Goal: Task Accomplishment & Management: Complete application form

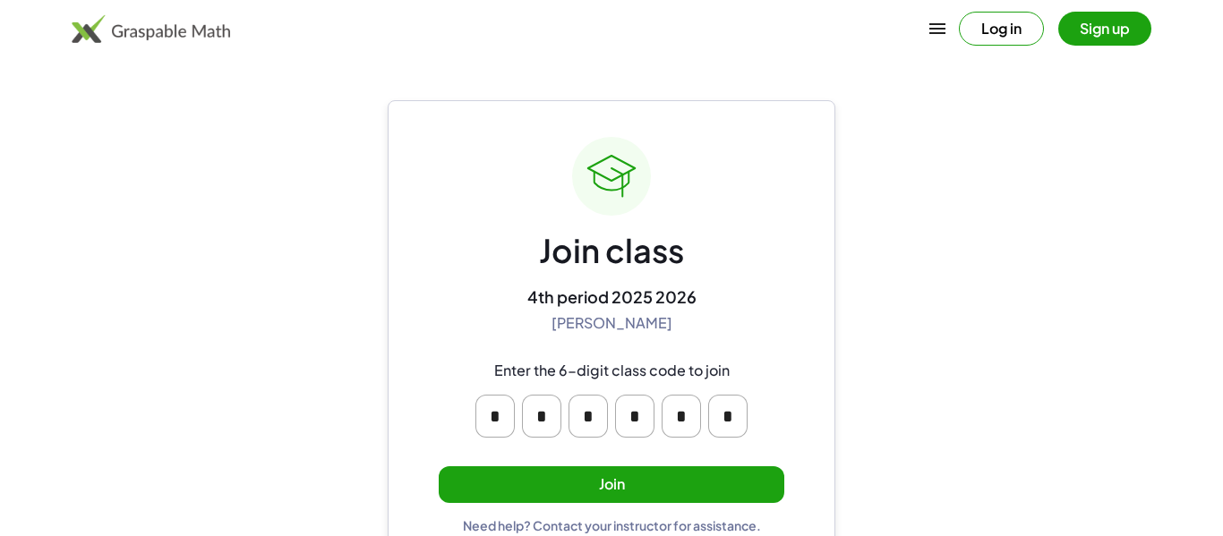
scroll to position [34, 0]
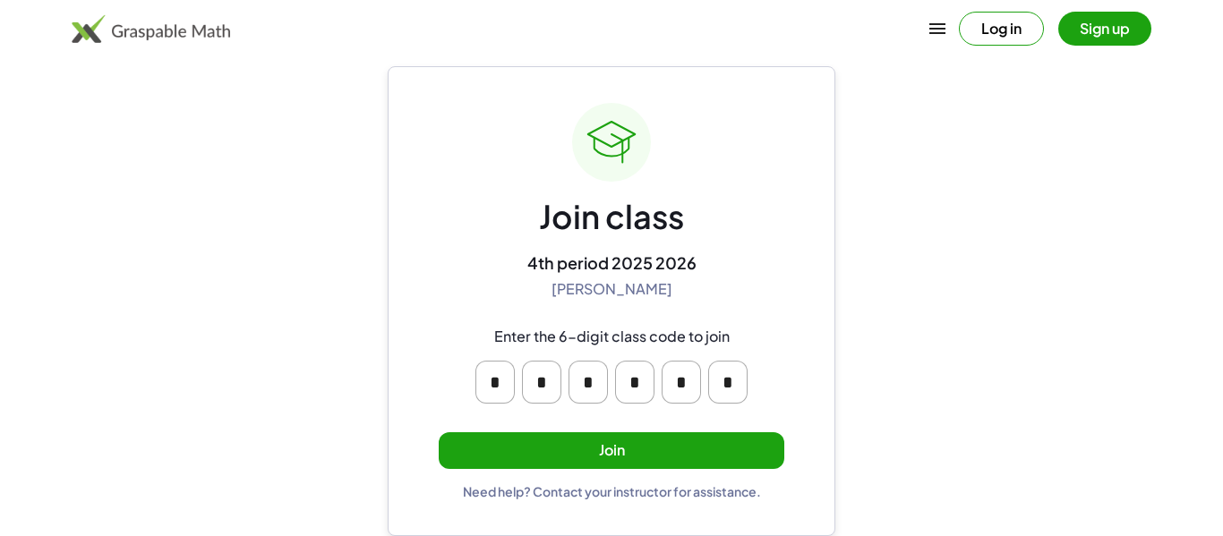
click at [727, 380] on input "*" at bounding box center [727, 382] width 39 height 43
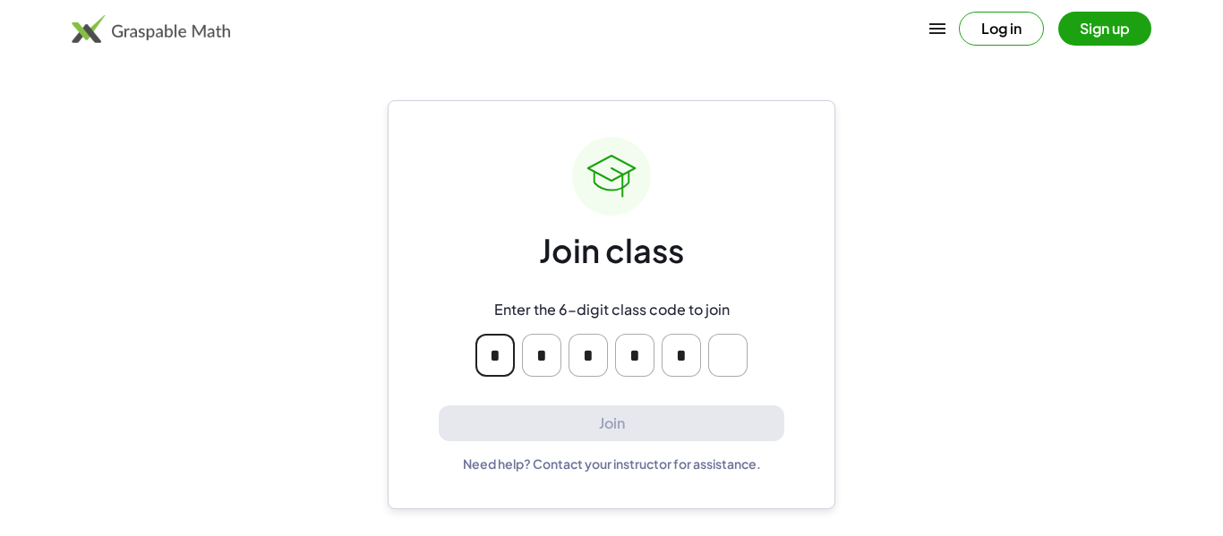
type input "*"
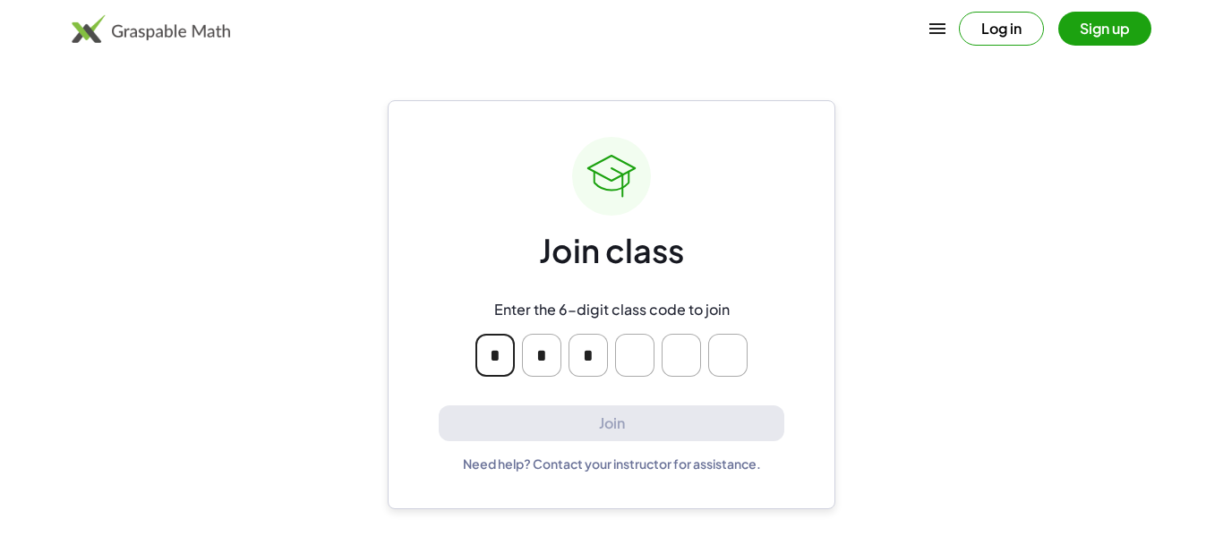
type input "*"
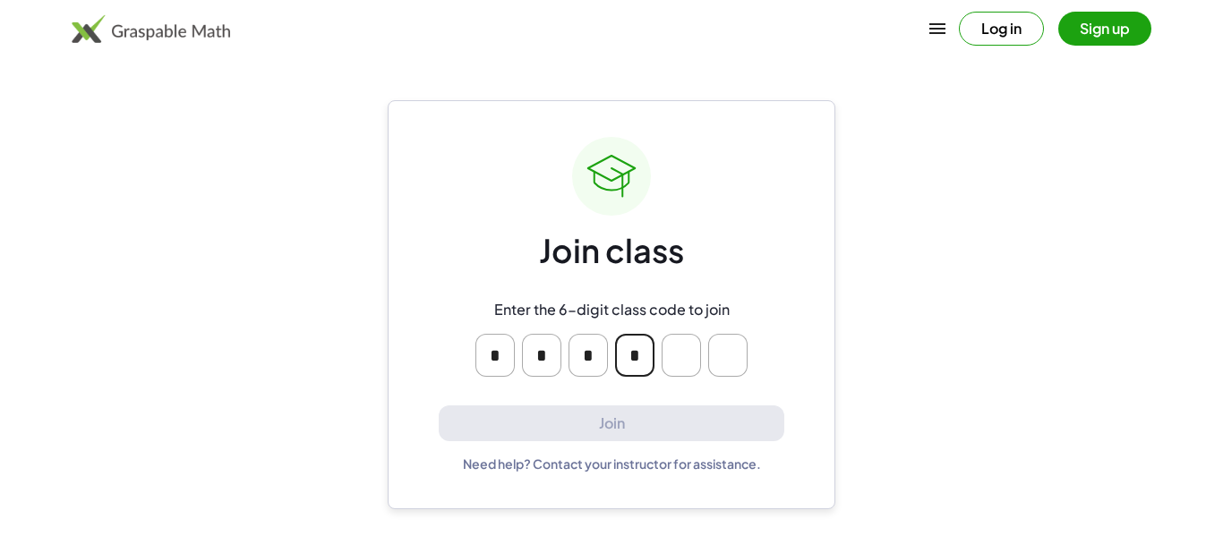
type input "*"
click at [684, 356] on input "Please enter OTP character 5" at bounding box center [681, 355] width 39 height 43
click at [720, 355] on input "Please enter OTP character 6" at bounding box center [727, 355] width 39 height 43
click at [775, 359] on div "* * * *" at bounding box center [612, 356] width 344 height 72
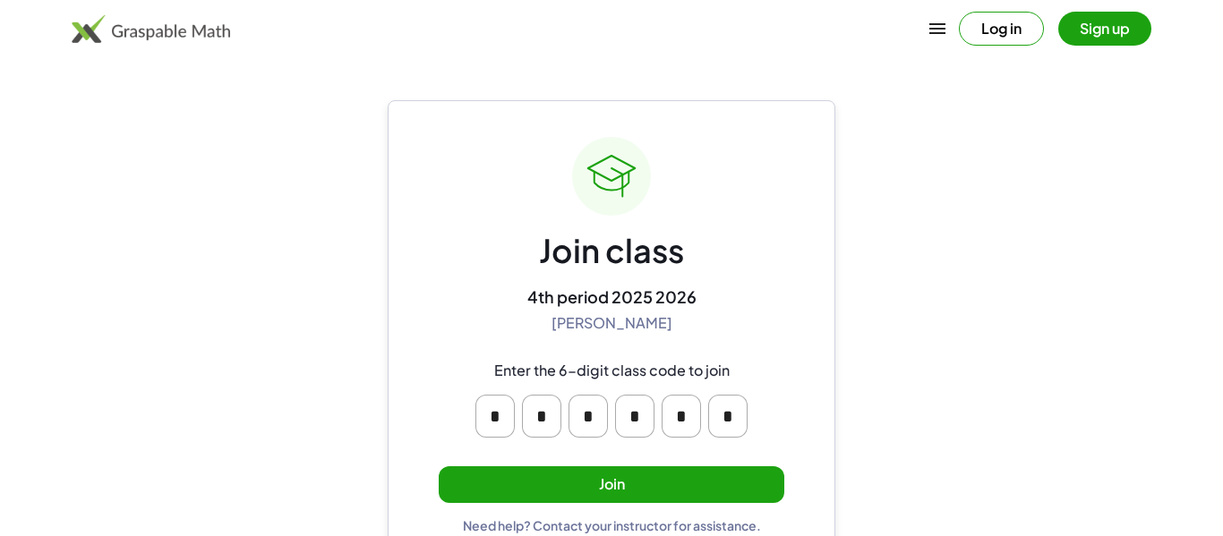
scroll to position [34, 0]
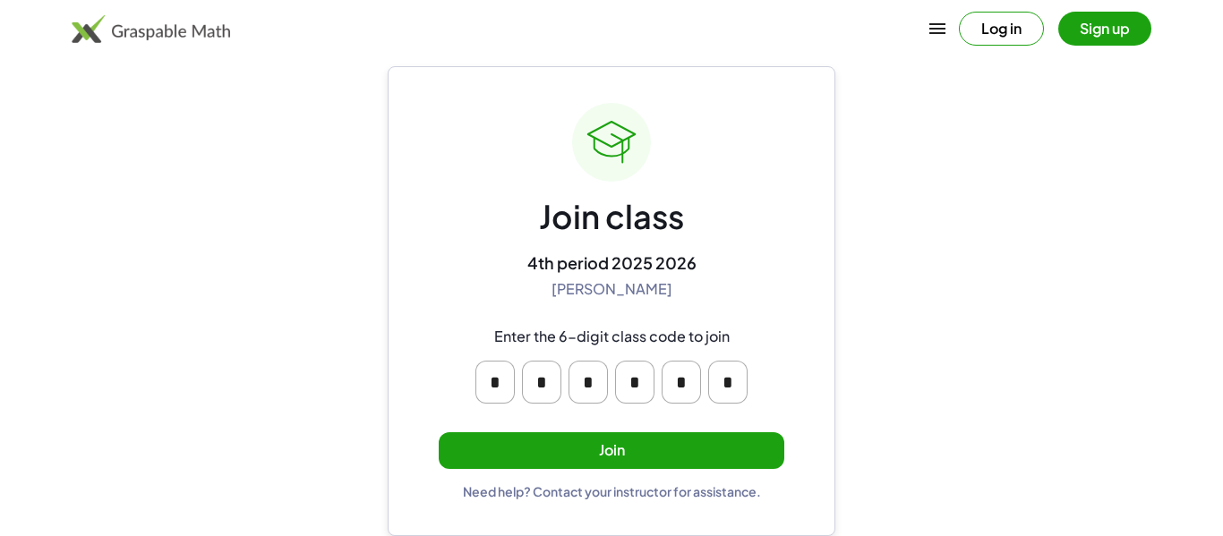
click at [980, 30] on button "Log in" at bounding box center [1001, 29] width 85 height 34
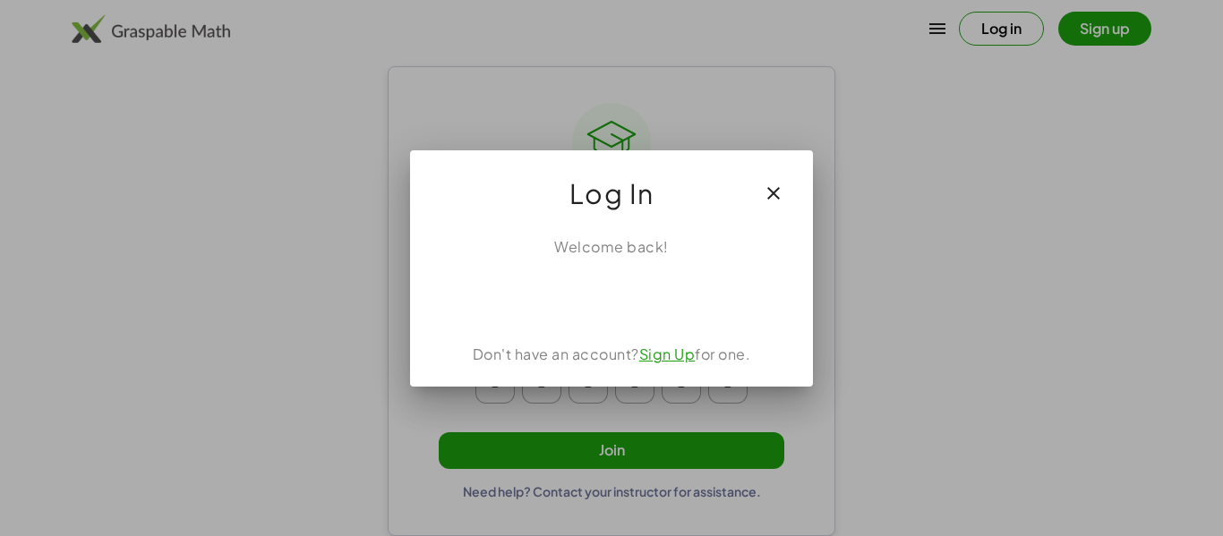
click at [791, 195] on button "button" at bounding box center [773, 193] width 43 height 43
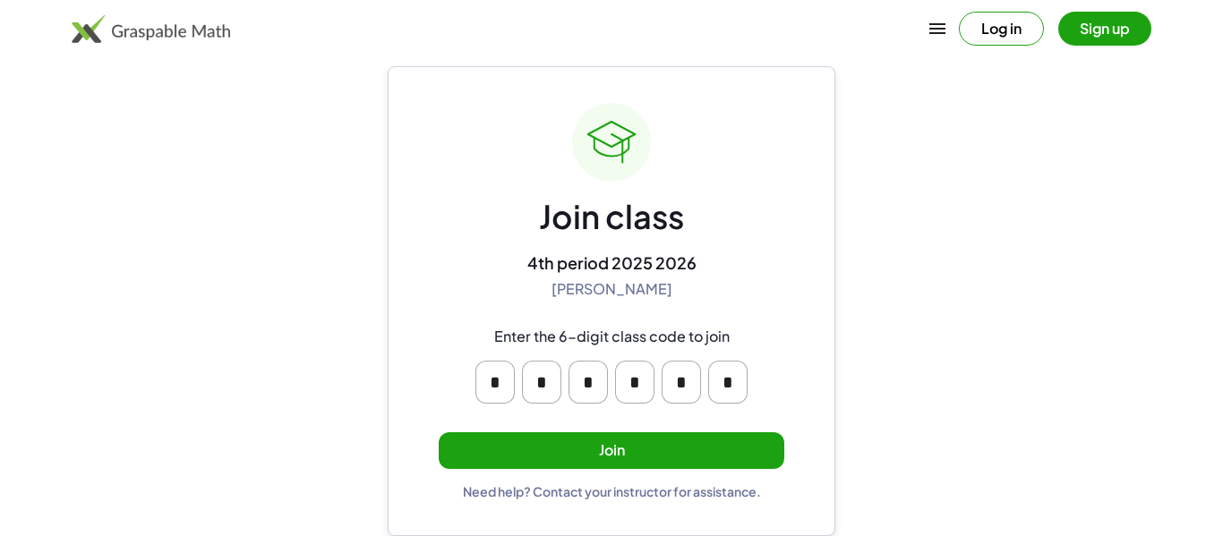
click at [688, 454] on button "Join" at bounding box center [612, 450] width 346 height 37
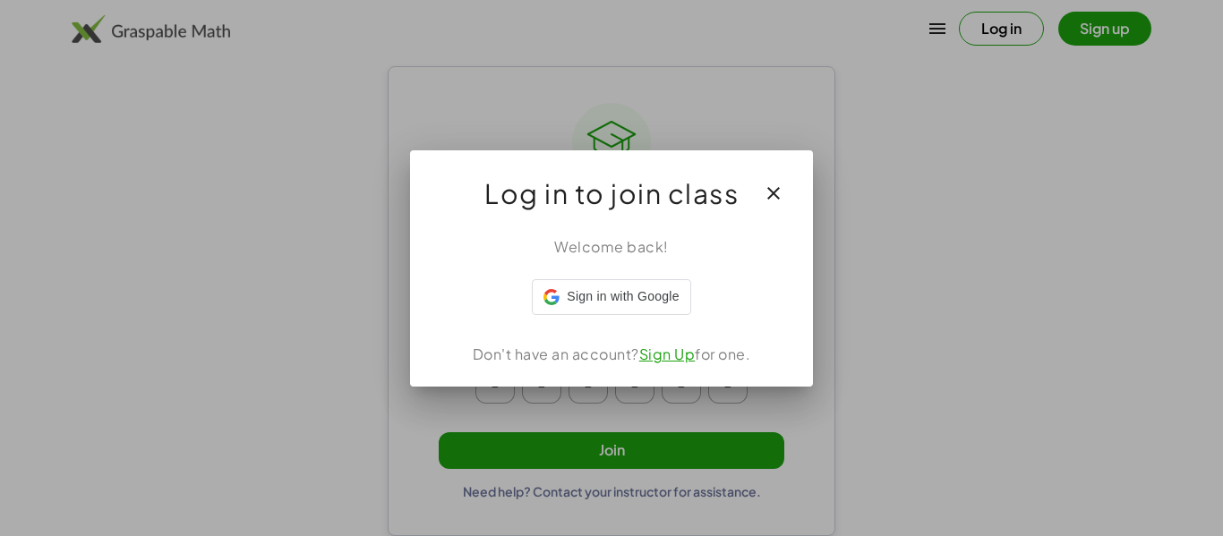
scroll to position [0, 0]
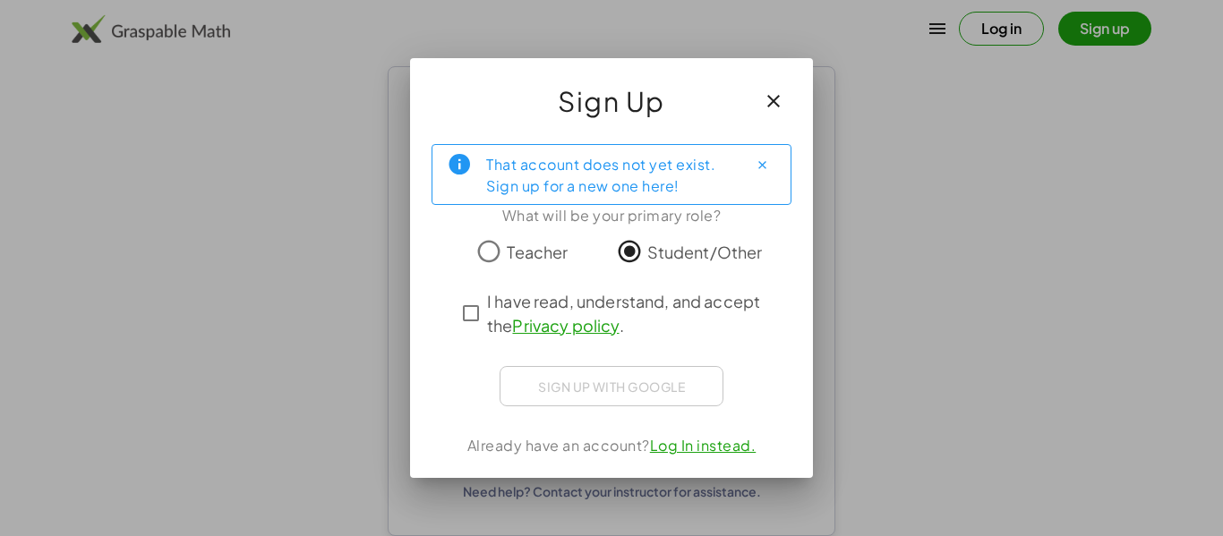
click at [524, 318] on link "Privacy policy" at bounding box center [565, 325] width 107 height 21
